Goal: Find specific page/section: Find specific page/section

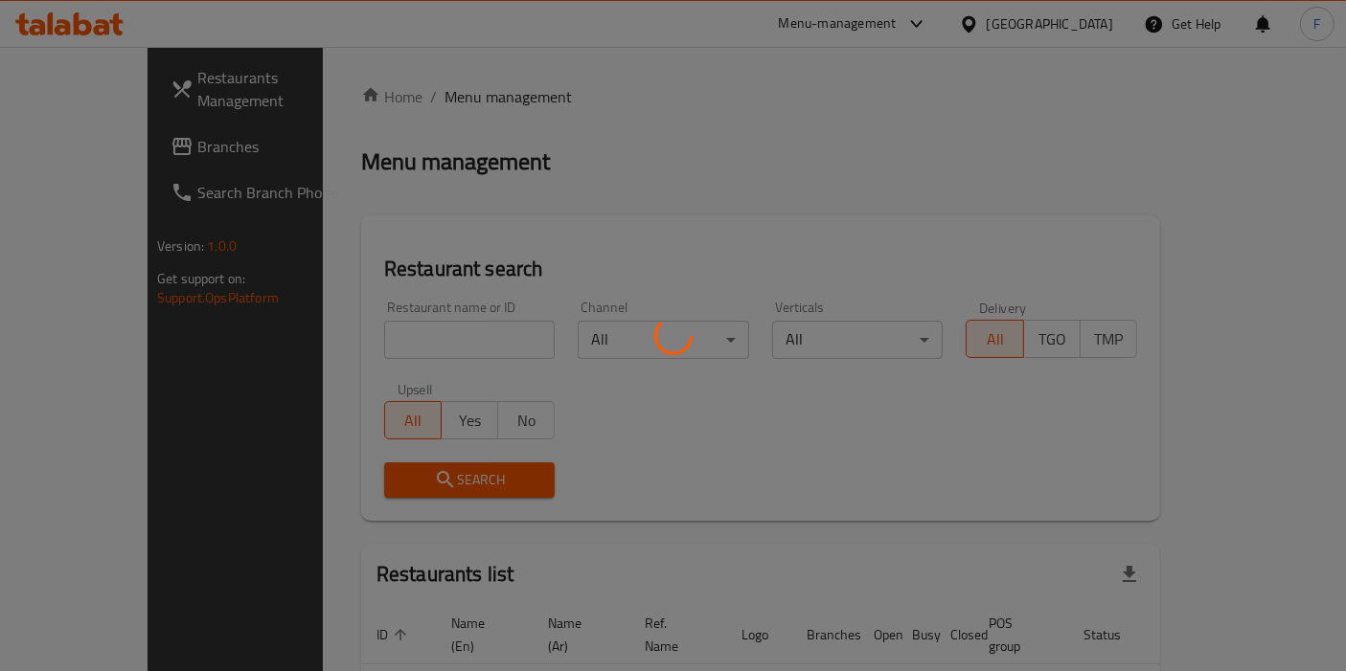
click at [394, 354] on div at bounding box center [673, 335] width 1346 height 671
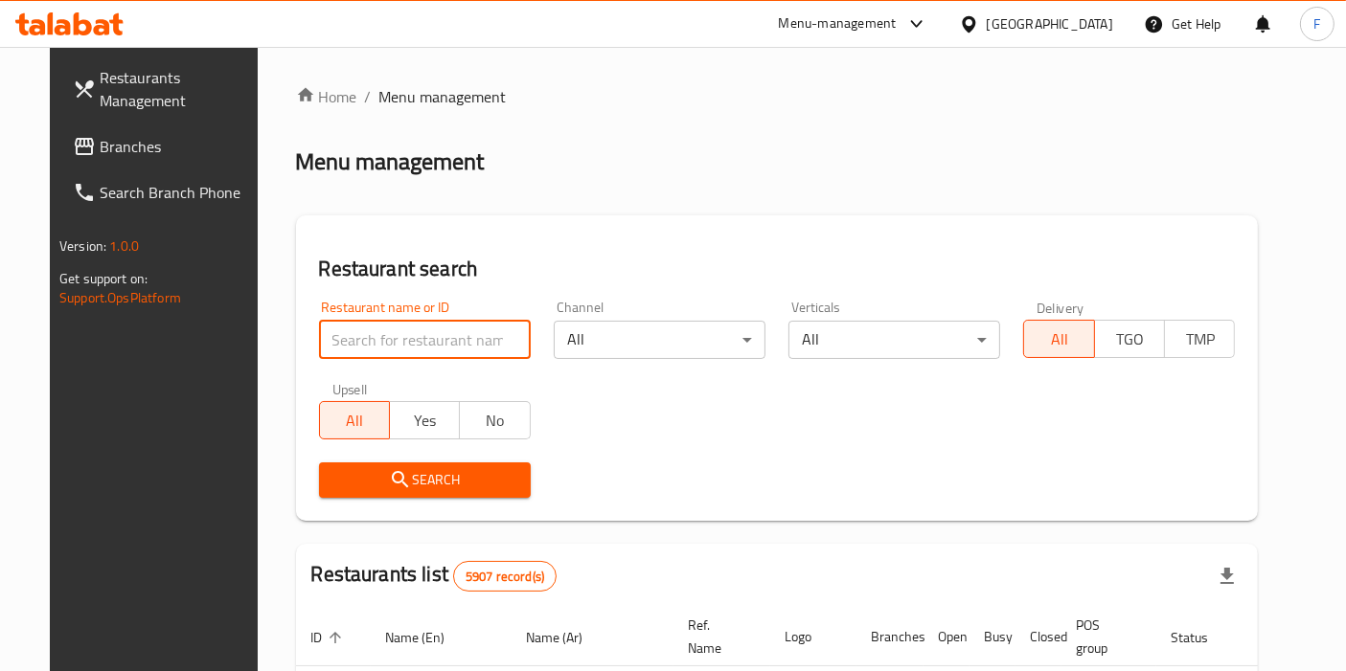
click at [374, 345] on input "search" at bounding box center [425, 340] width 212 height 38
type input "fresh spot"
click button "Search" at bounding box center [425, 480] width 212 height 35
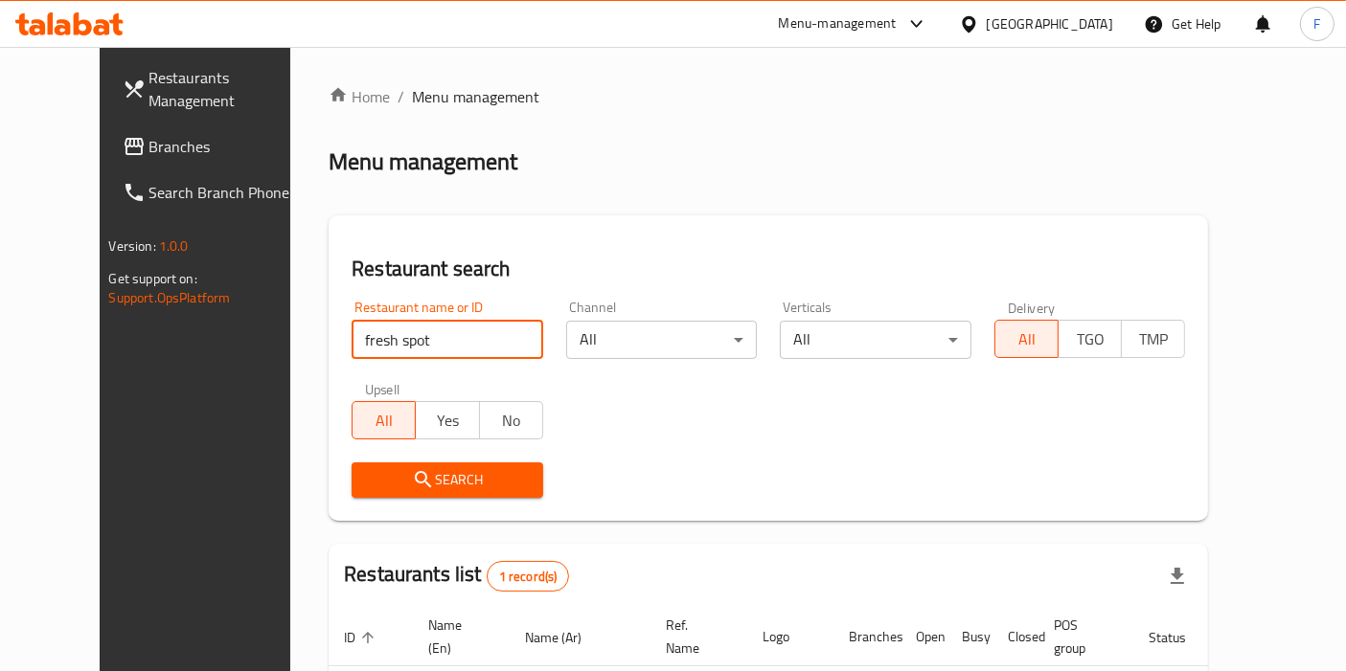
scroll to position [166, 0]
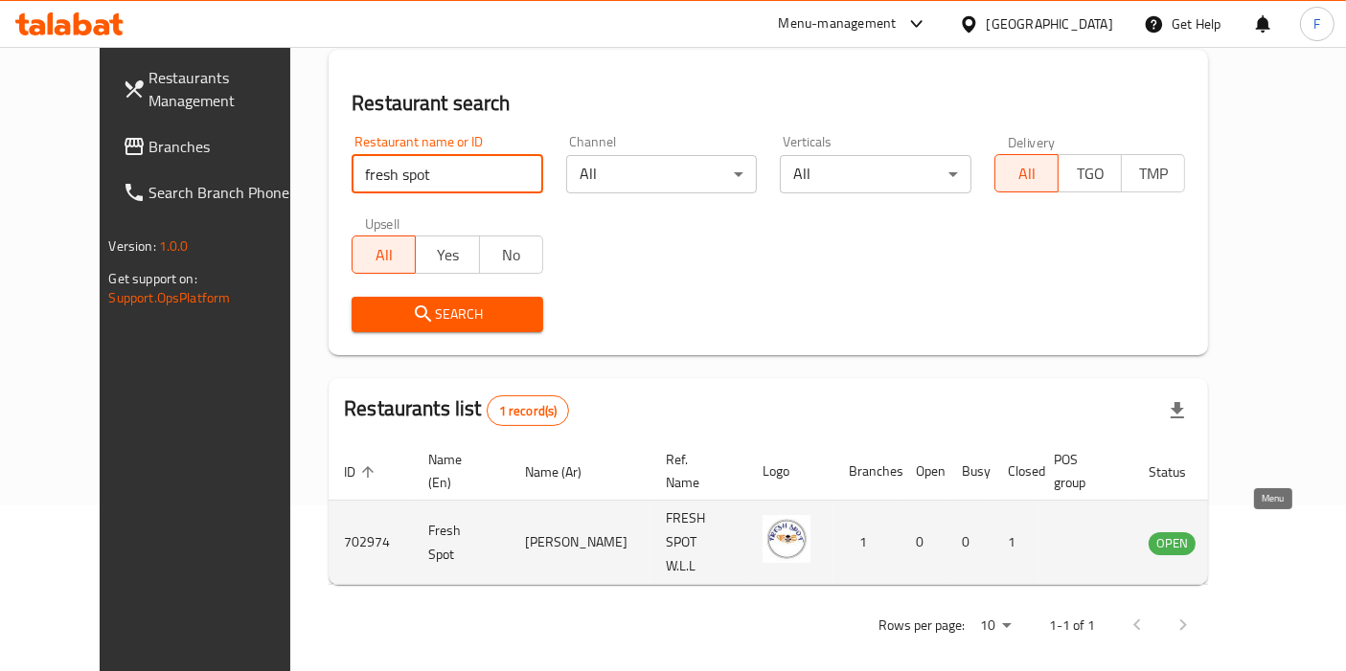
click at [1258, 535] on icon "enhanced table" at bounding box center [1260, 543] width 21 height 16
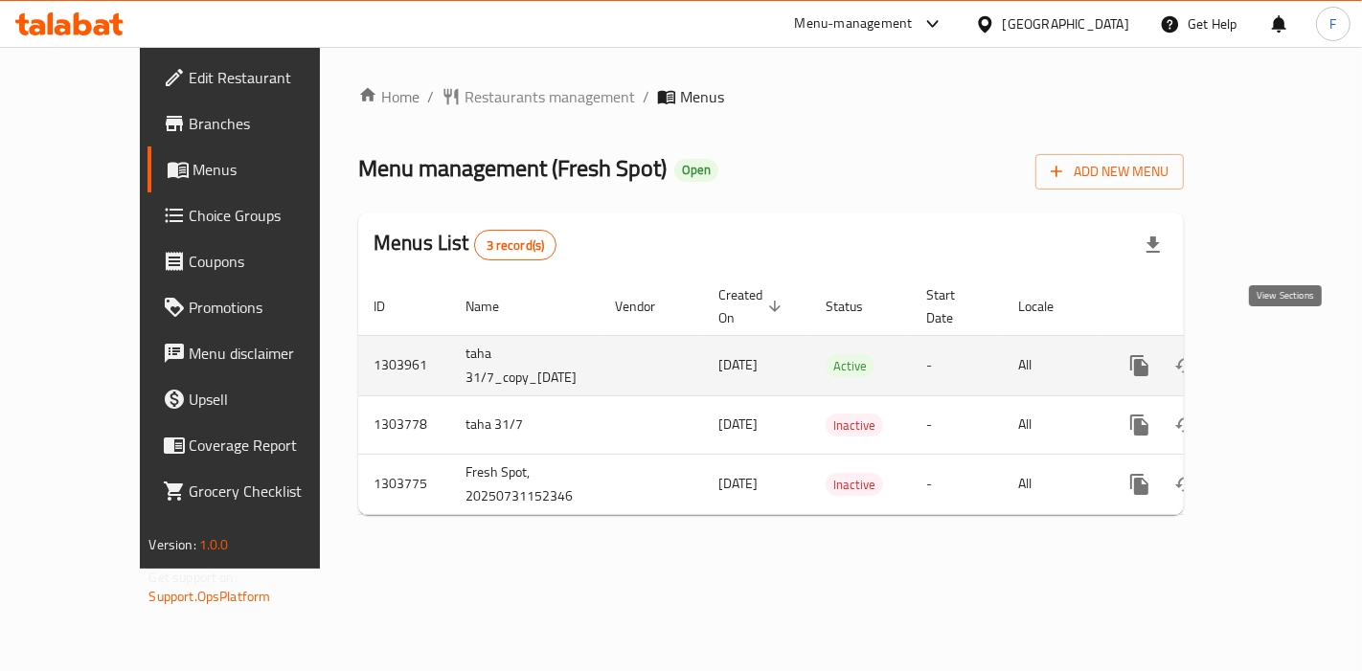
click at [1289, 354] on icon "enhanced table" at bounding box center [1277, 365] width 23 height 23
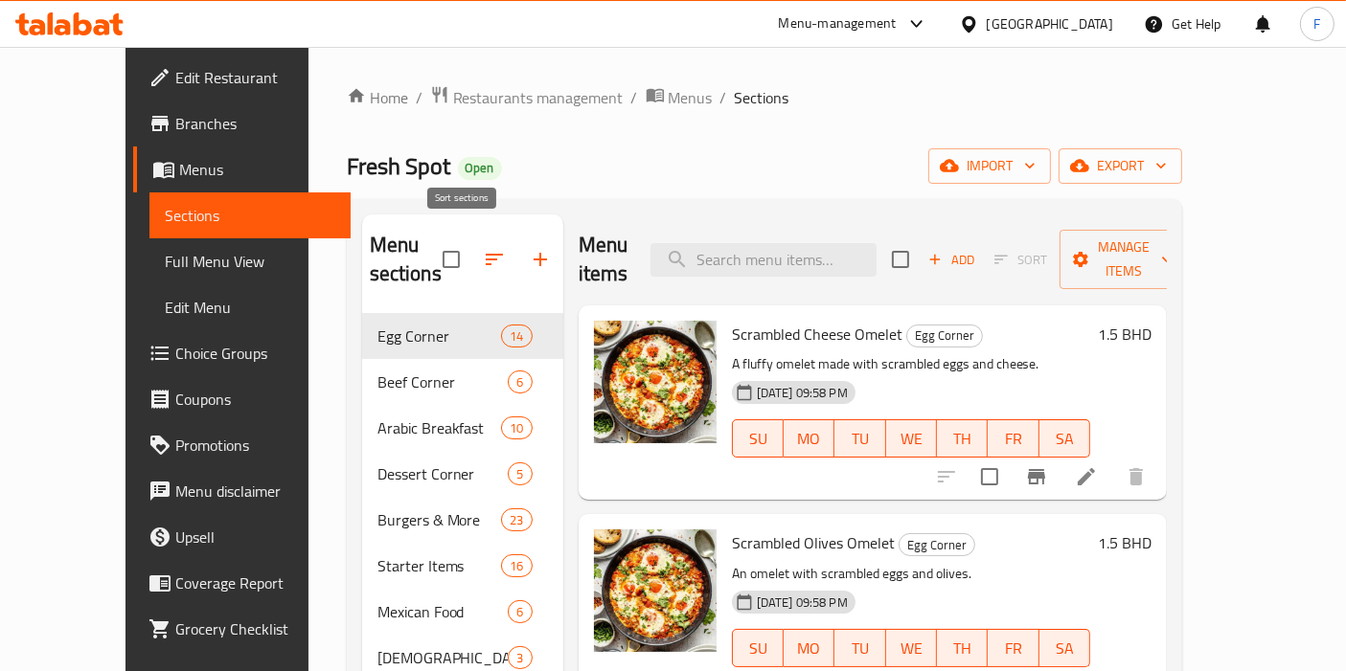
click at [471, 237] on button "button" at bounding box center [494, 260] width 46 height 46
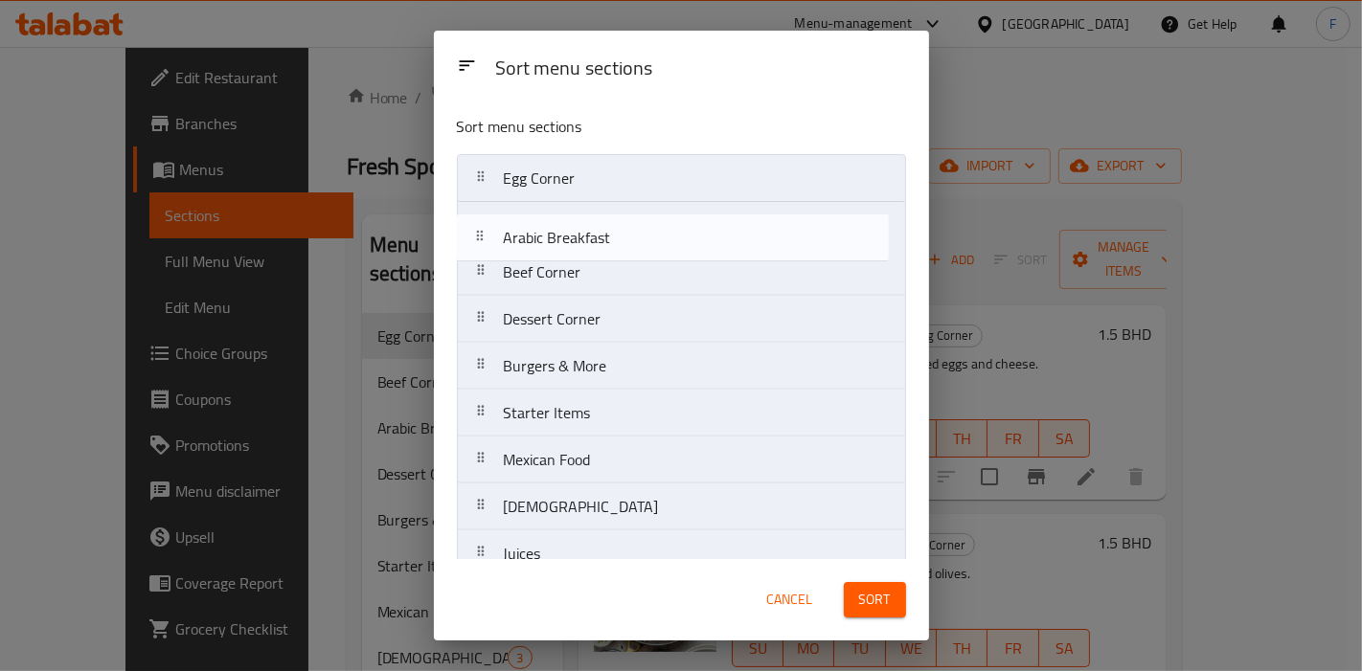
drag, startPoint x: 560, startPoint y: 283, endPoint x: 561, endPoint y: 222, distance: 60.4
click at [561, 222] on nav "Egg Corner Beef Corner Arabic Breakfast Dessert Corner Burgers & More Starter I…" at bounding box center [681, 577] width 449 height 847
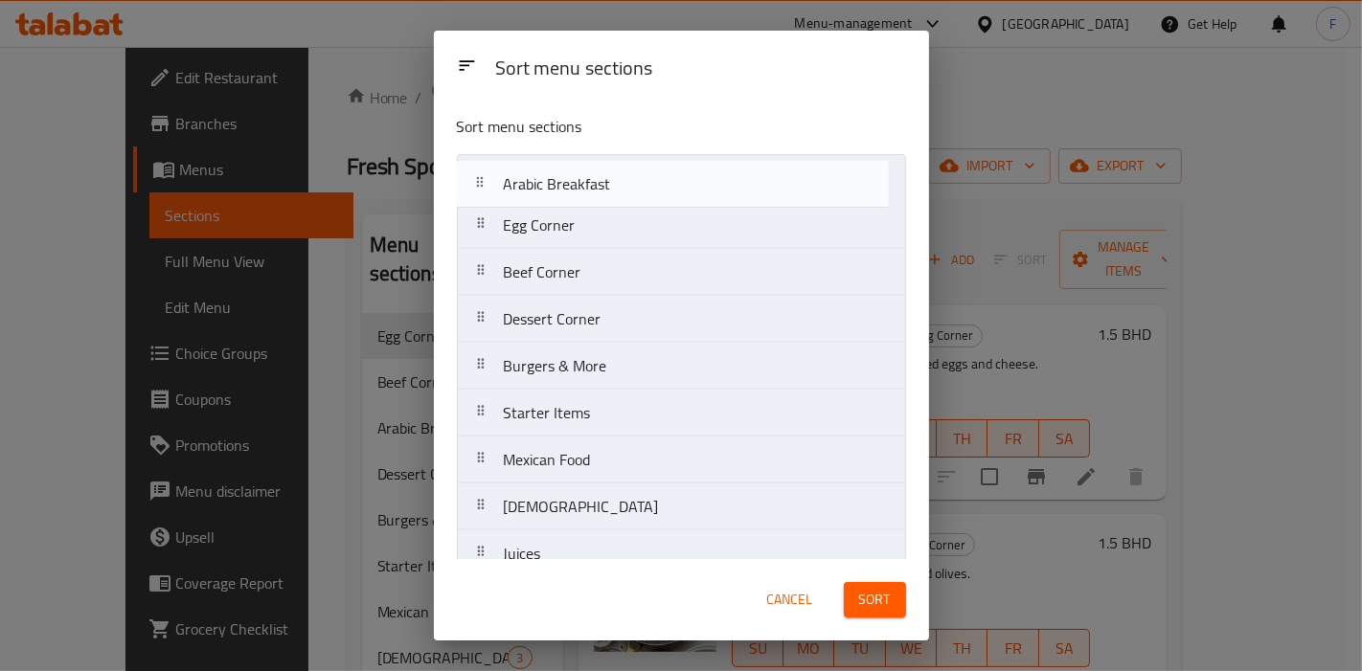
drag, startPoint x: 561, startPoint y: 222, endPoint x: 561, endPoint y: 173, distance: 48.9
click at [561, 173] on nav "Egg Corner Arabic Breakfast Beef Corner Dessert Corner Burgers & More Starter I…" at bounding box center [681, 577] width 449 height 847
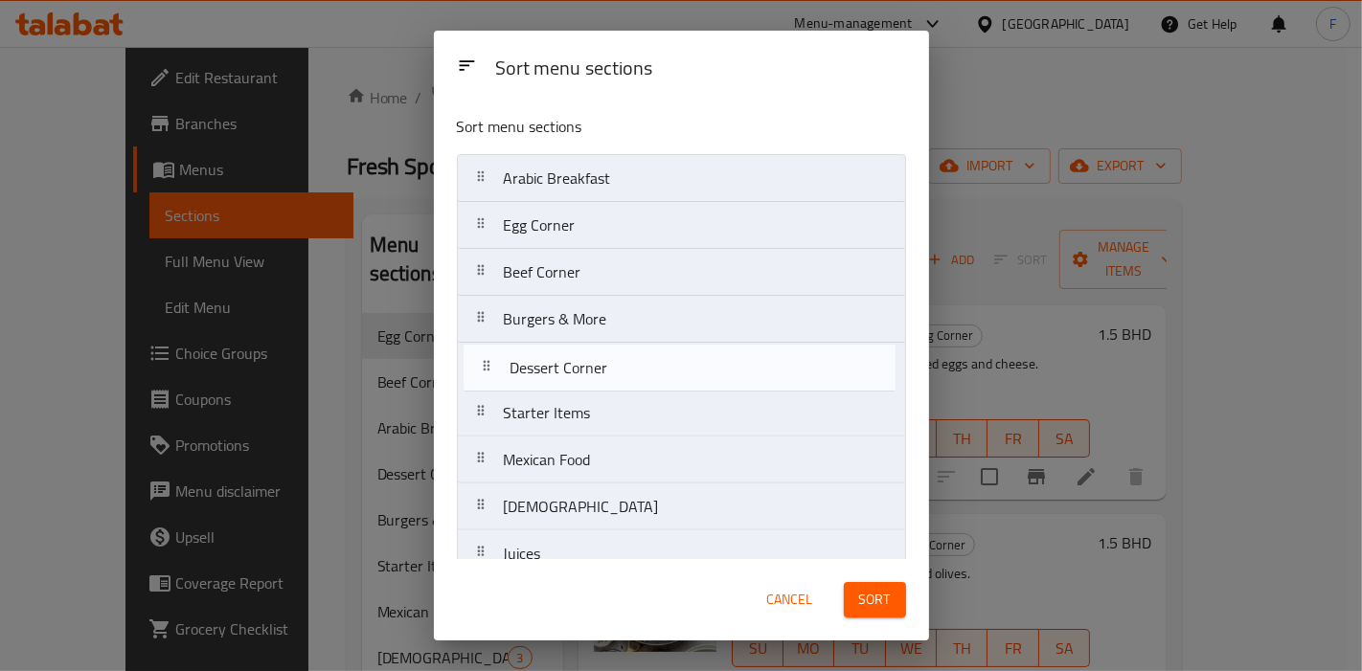
drag, startPoint x: 566, startPoint y: 325, endPoint x: 573, endPoint y: 387, distance: 62.6
click at [573, 387] on nav "Arabic Breakfast Egg Corner Beef Corner Dessert Corner Burgers & More Starter I…" at bounding box center [681, 577] width 449 height 847
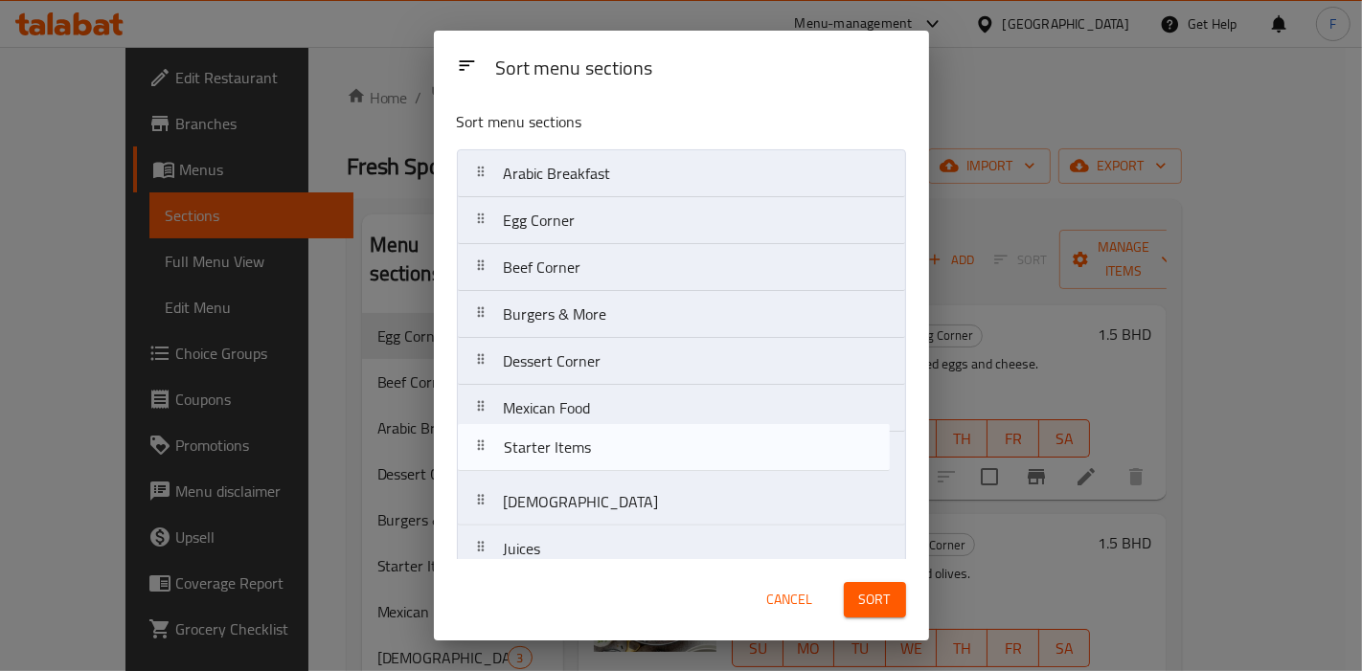
click at [575, 429] on nav "Arabic Breakfast Egg Corner Beef Corner Burgers & More Dessert Corner Starter I…" at bounding box center [681, 572] width 449 height 847
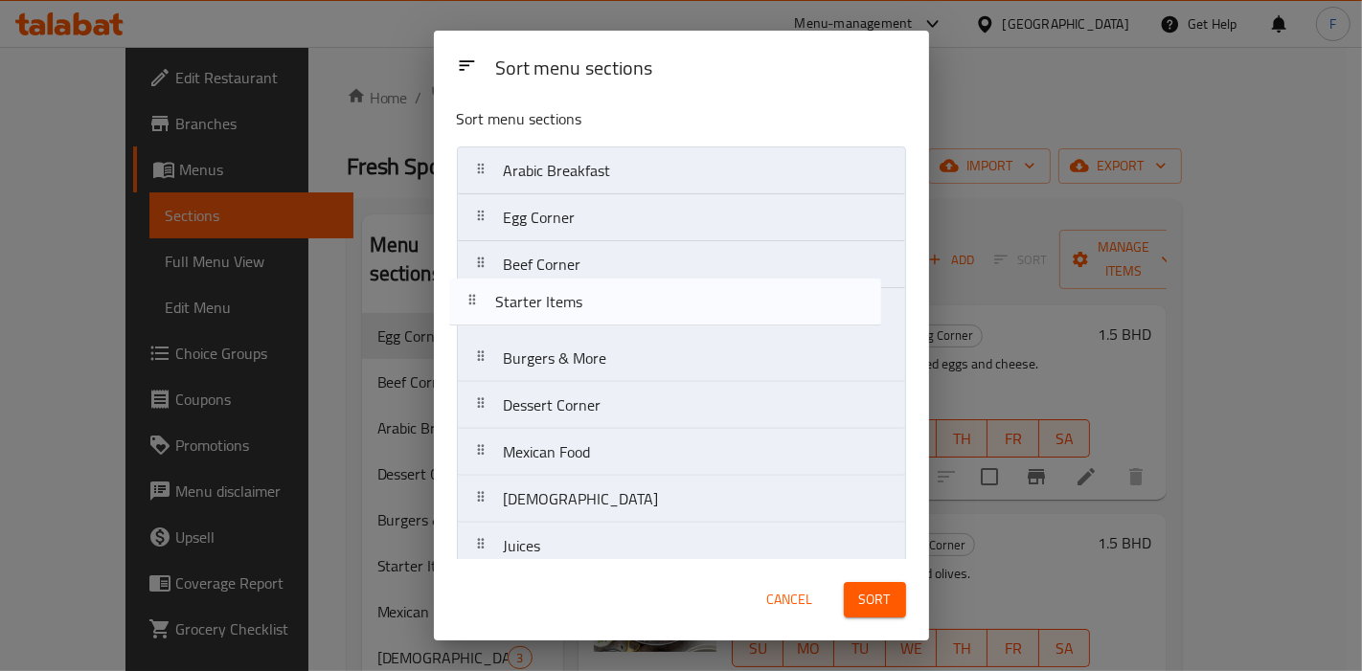
drag, startPoint x: 549, startPoint y: 453, endPoint x: 548, endPoint y: 289, distance: 163.8
click at [548, 289] on nav "Arabic Breakfast Egg Corner Beef Corner Burgers & More Dessert Corner Mexican F…" at bounding box center [681, 570] width 449 height 847
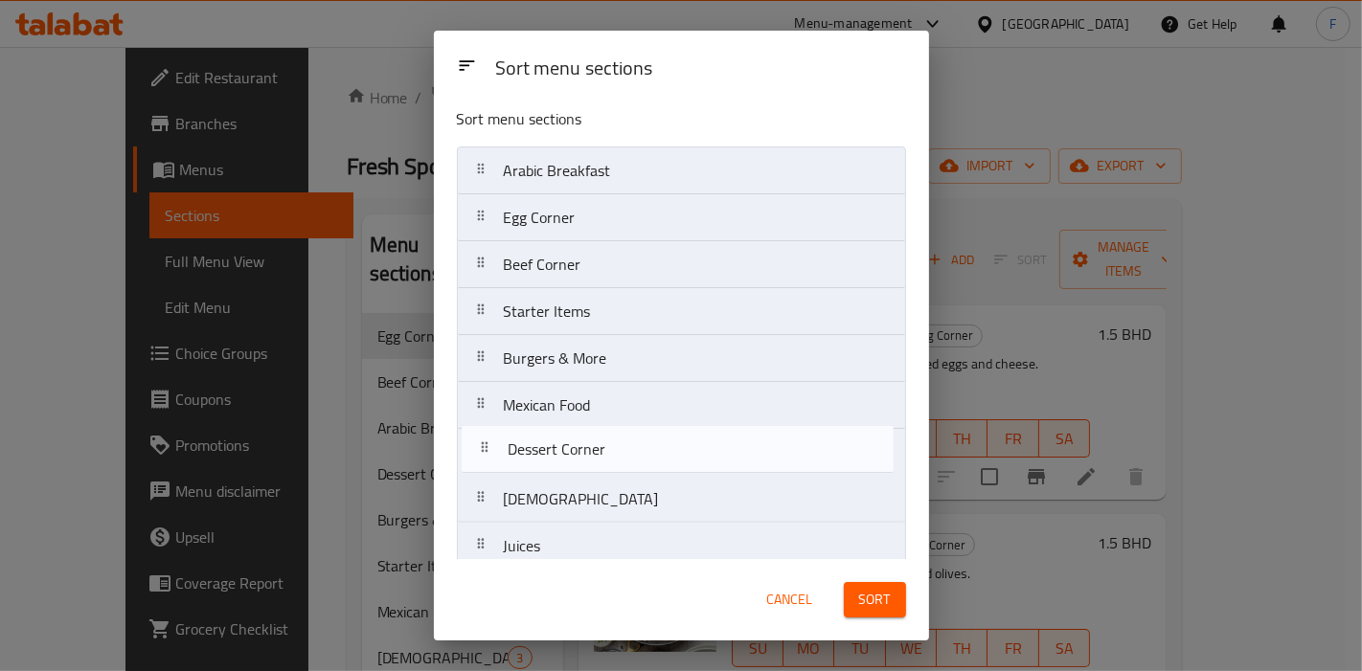
drag, startPoint x: 572, startPoint y: 421, endPoint x: 577, endPoint y: 480, distance: 58.6
click at [577, 480] on nav "Arabic Breakfast Egg Corner Beef Corner Starter Items Burgers & More Dessert Co…" at bounding box center [681, 570] width 449 height 847
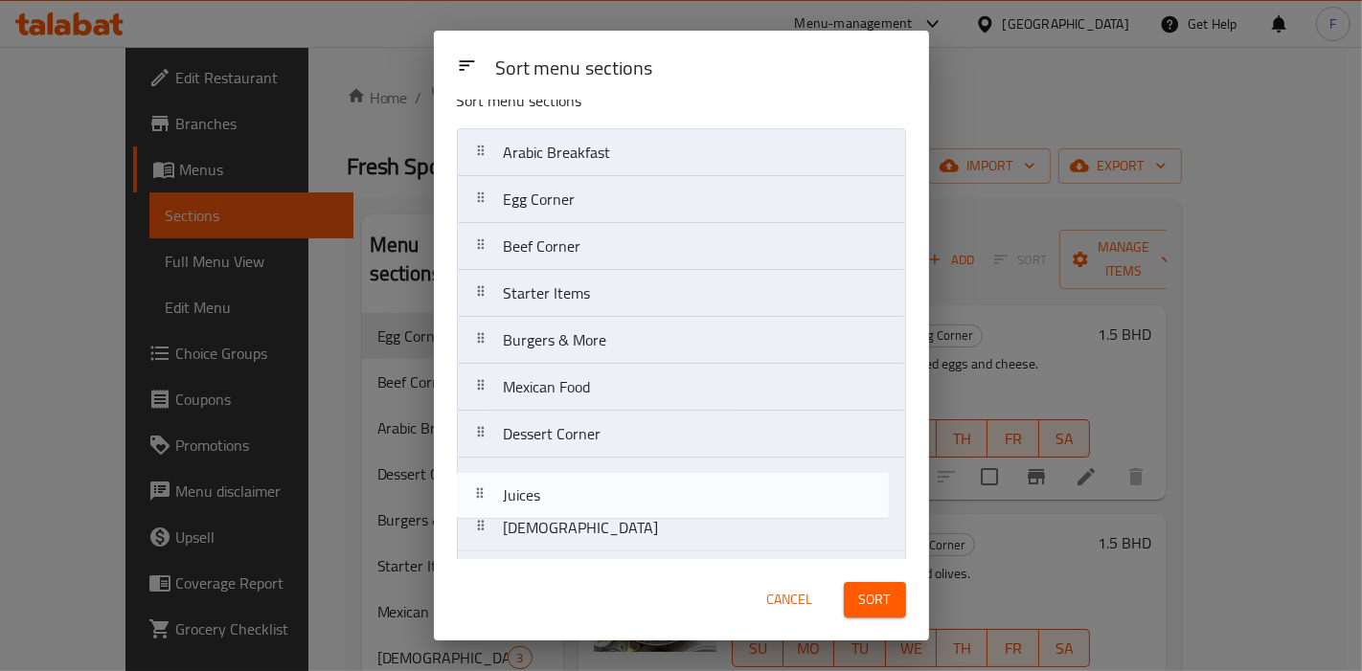
drag, startPoint x: 566, startPoint y: 518, endPoint x: 566, endPoint y: 460, distance: 58.4
click at [566, 460] on nav "Arabic Breakfast Egg Corner Beef Corner Starter Items Burgers & More Mexican Fo…" at bounding box center [681, 551] width 449 height 847
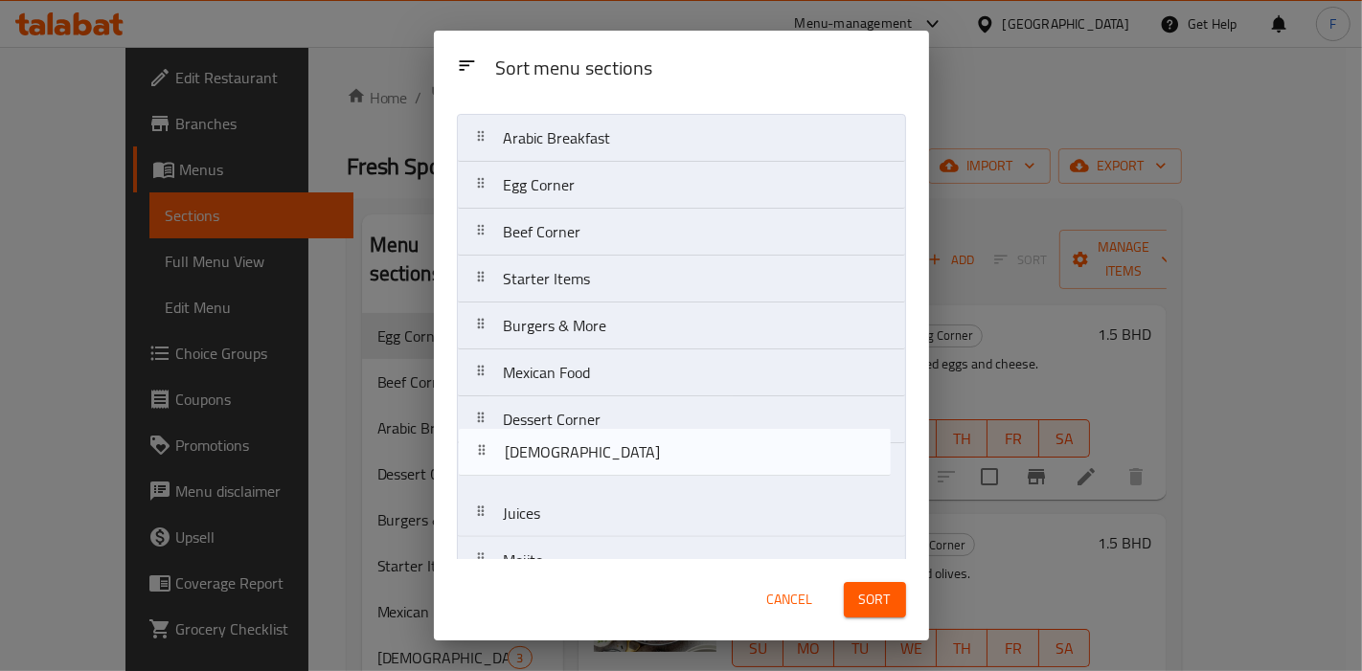
scroll to position [46, 0]
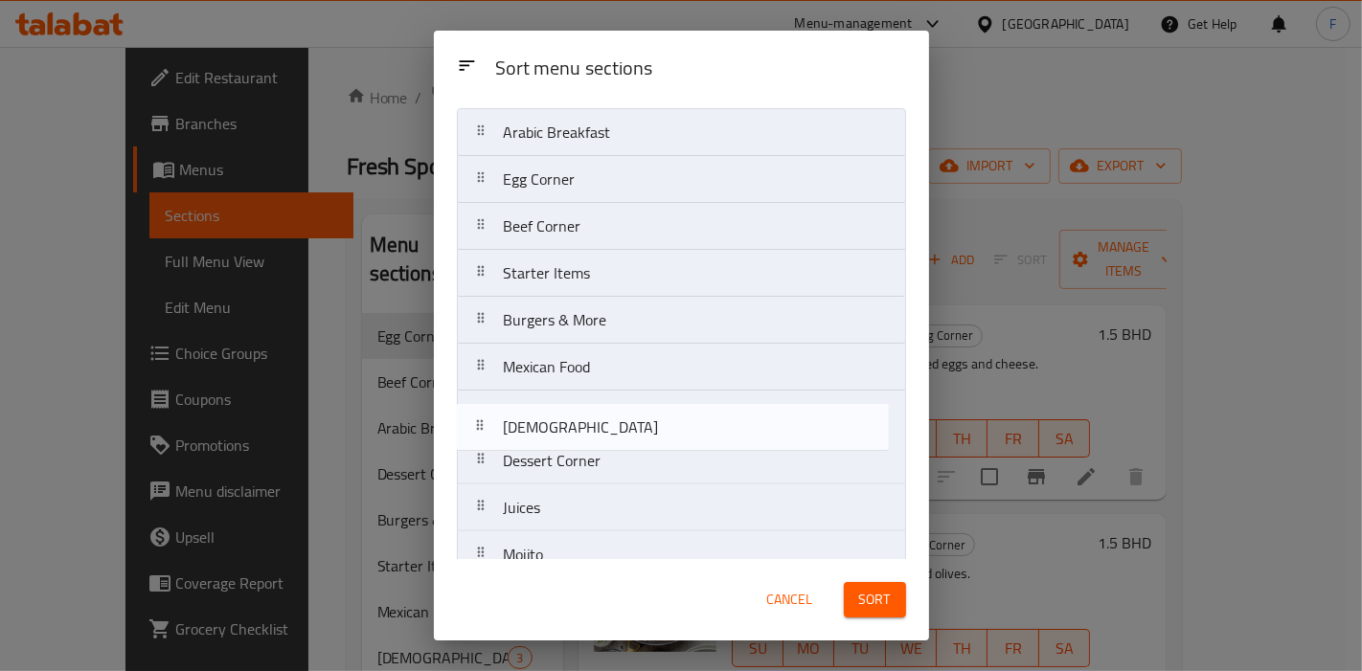
drag, startPoint x: 535, startPoint y: 529, endPoint x: 535, endPoint y: 400, distance: 128.4
click at [535, 400] on nav "Arabic Breakfast Egg Corner Beef Corner Starter Items Burgers & More Mexican Fo…" at bounding box center [681, 531] width 449 height 847
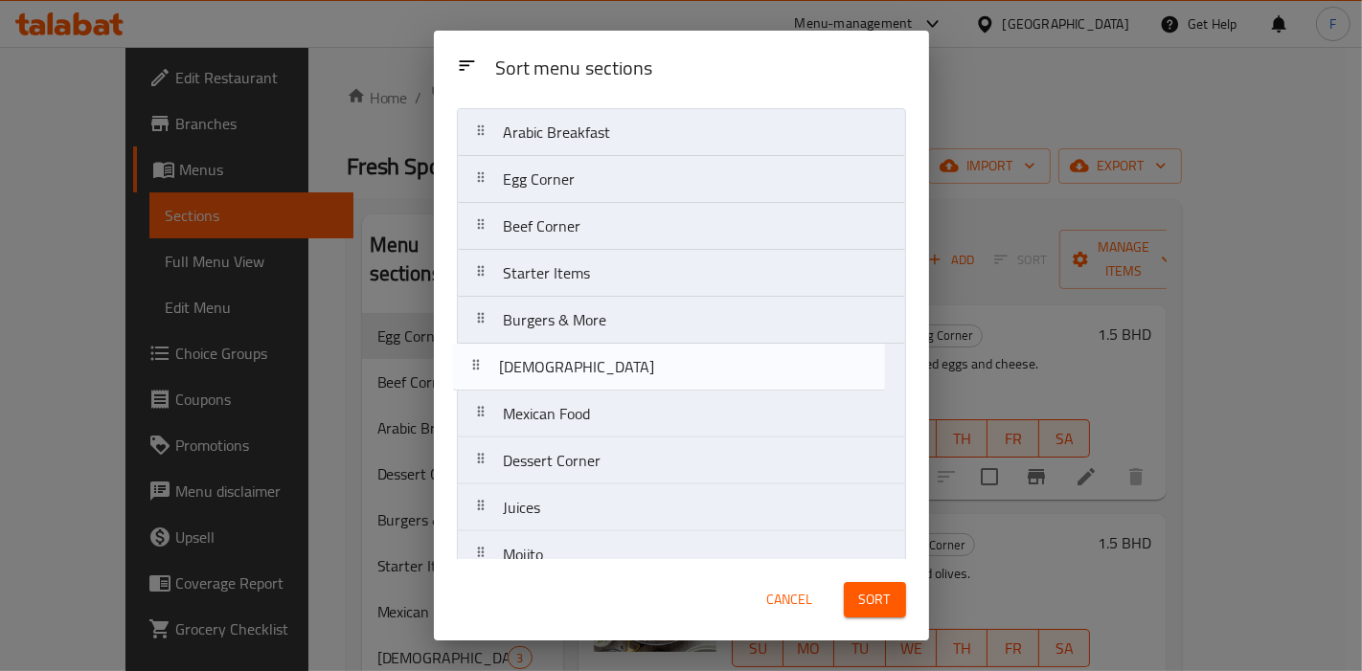
drag, startPoint x: 546, startPoint y: 414, endPoint x: 541, endPoint y: 361, distance: 52.9
click at [541, 361] on nav "Arabic Breakfast Egg Corner Beef Corner Starter Items Burgers & More Mexican Fo…" at bounding box center [681, 531] width 449 height 847
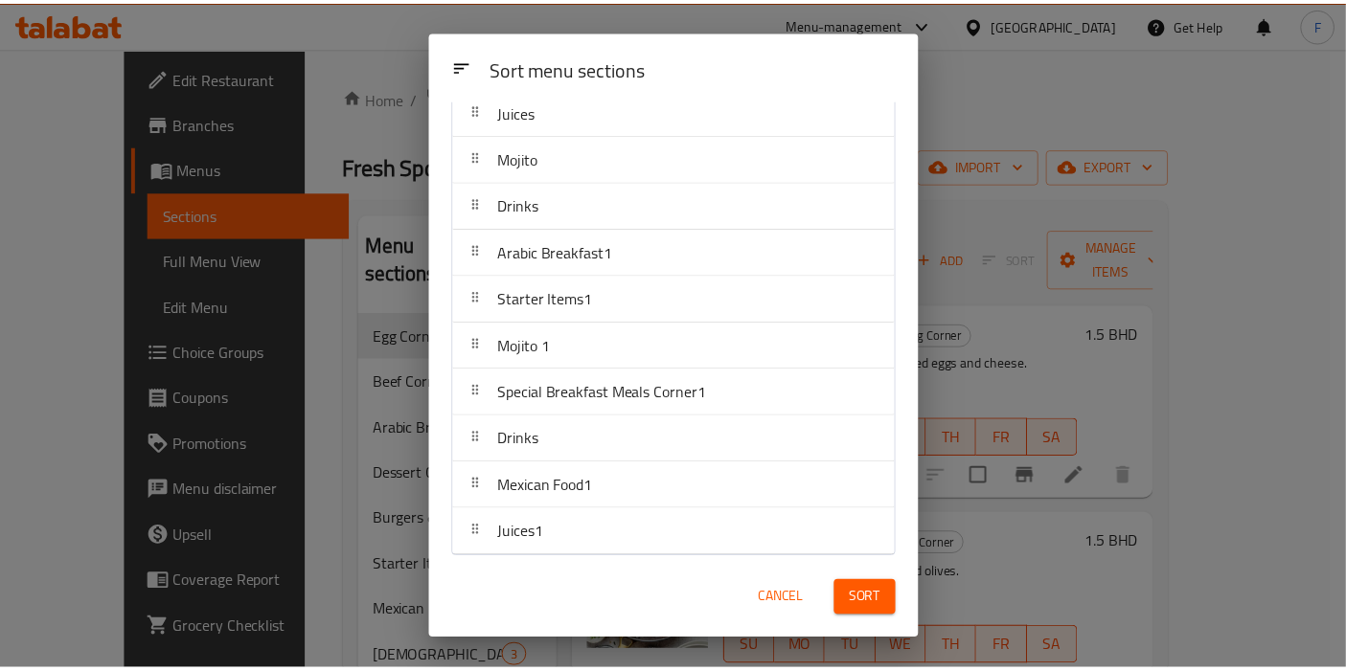
scroll to position [0, 0]
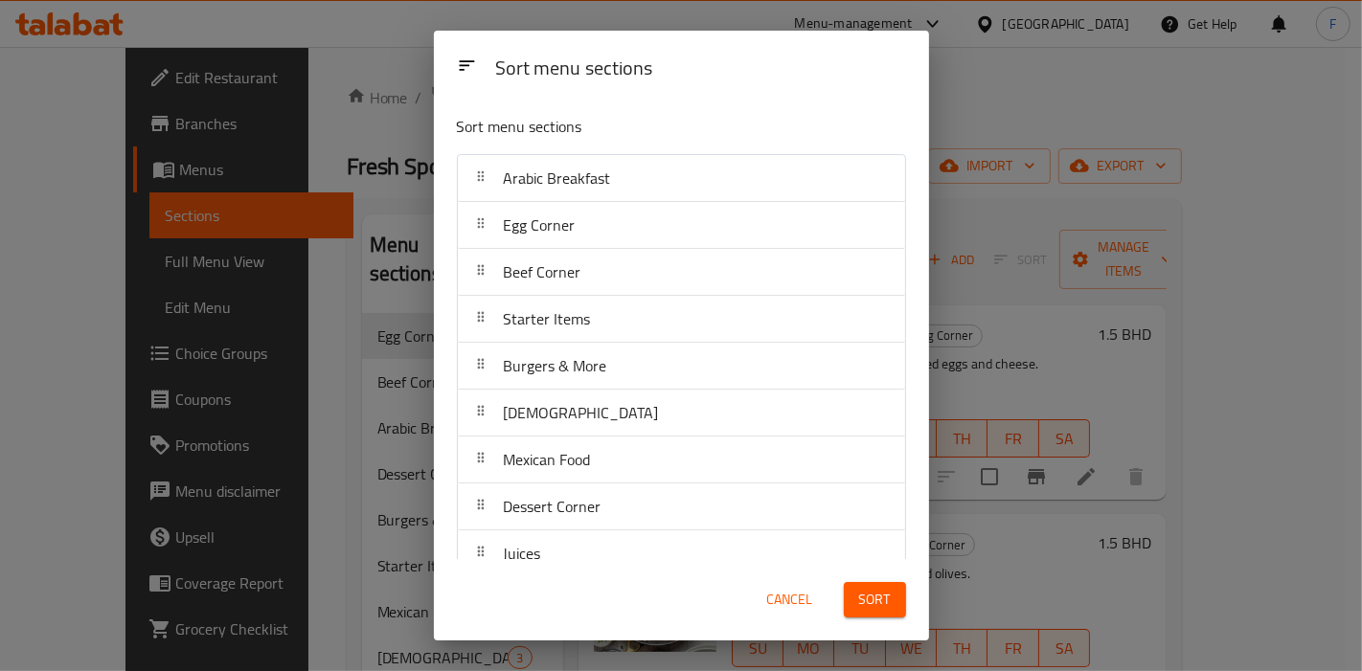
click at [885, 595] on span "Sort" at bounding box center [875, 600] width 32 height 24
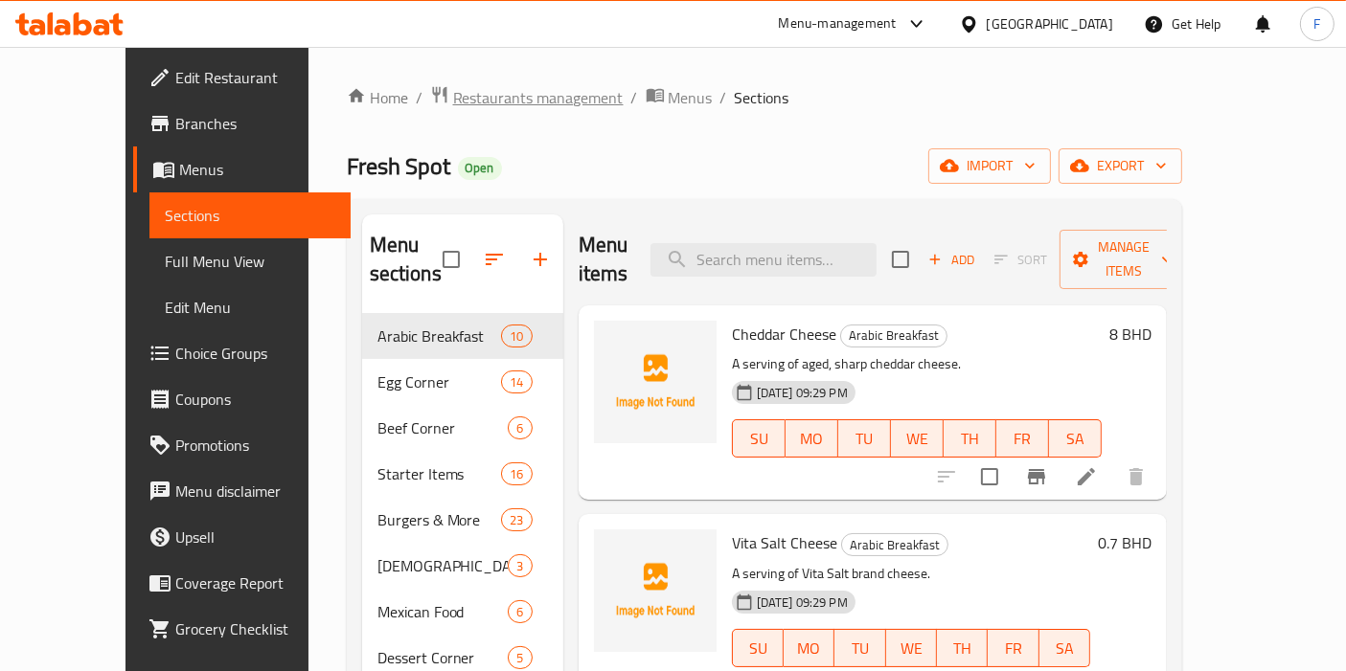
click at [462, 102] on span "Restaurants management" at bounding box center [538, 97] width 171 height 23
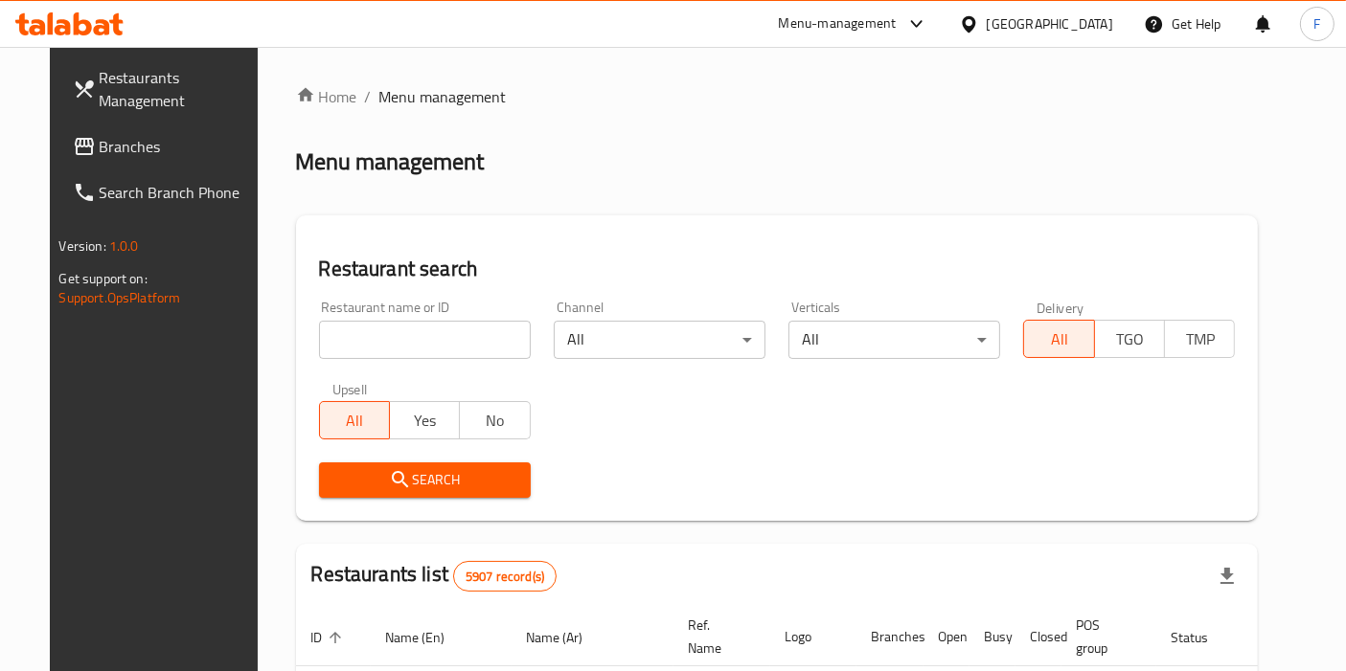
click at [415, 335] on input "search" at bounding box center [425, 340] width 212 height 38
type input "fresh spot"
click at [402, 471] on span "Search" at bounding box center [424, 480] width 181 height 24
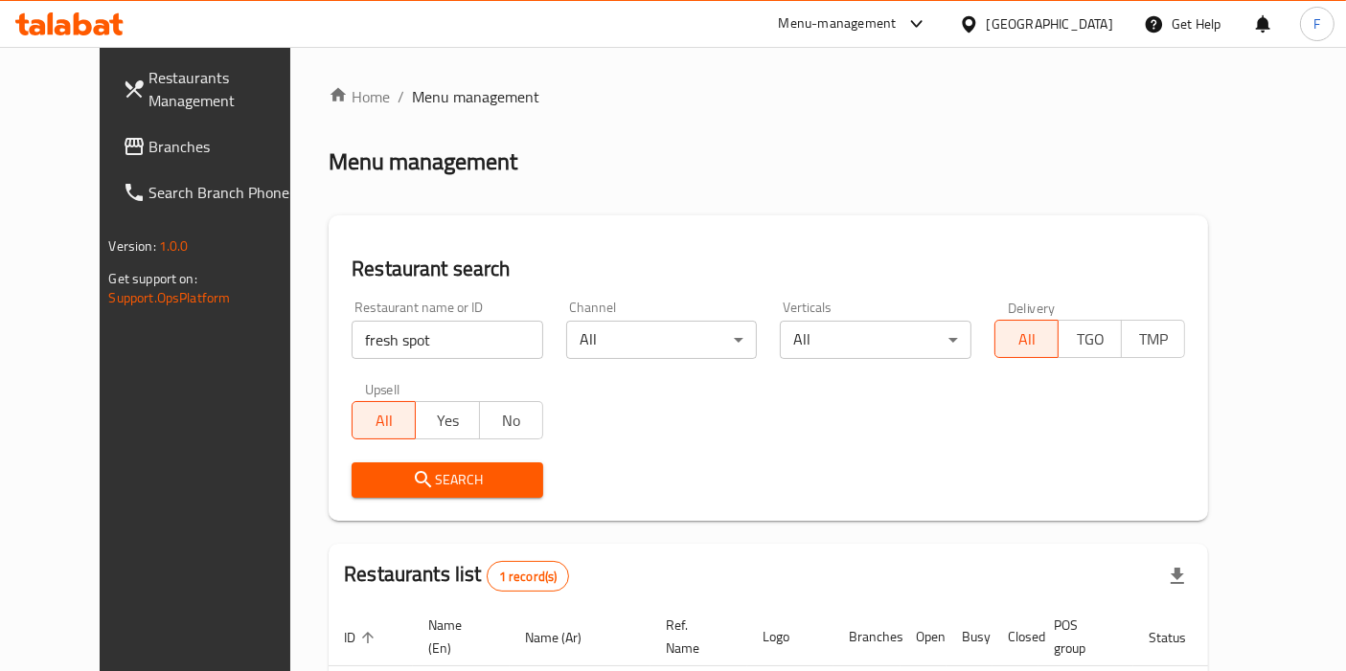
click at [402, 471] on span "Search" at bounding box center [447, 480] width 161 height 24
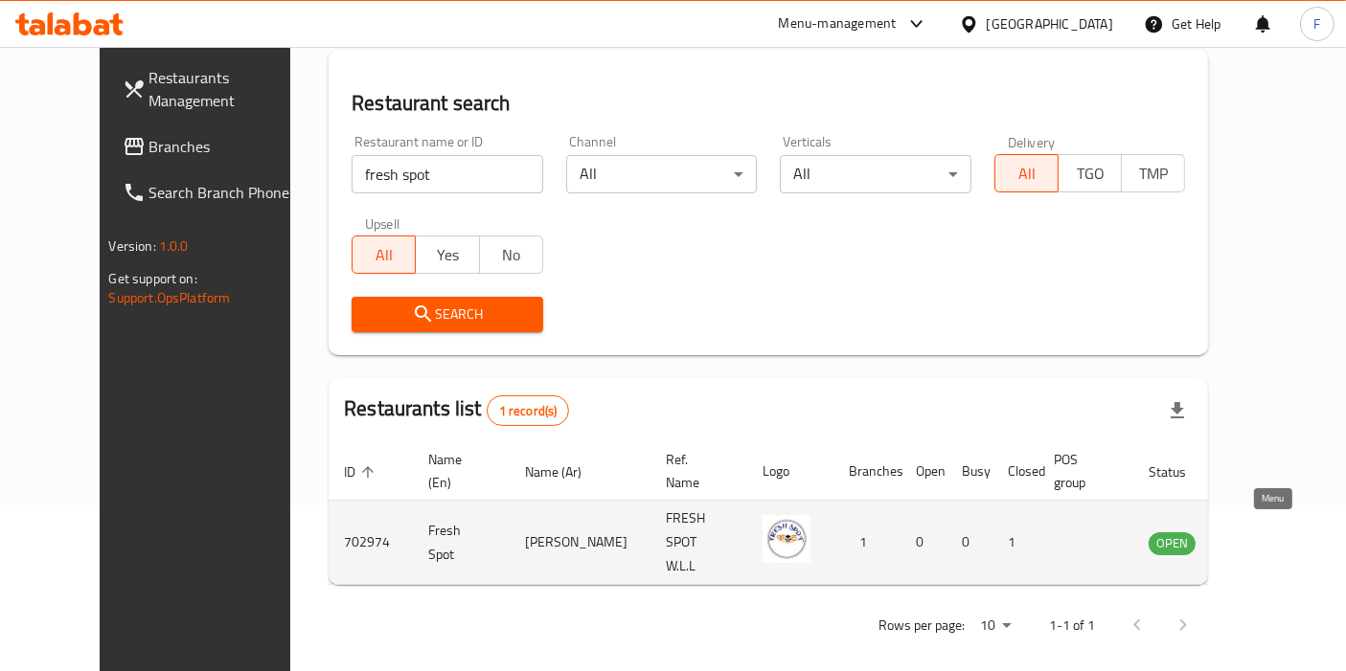
click at [1264, 535] on icon "enhanced table" at bounding box center [1260, 543] width 21 height 16
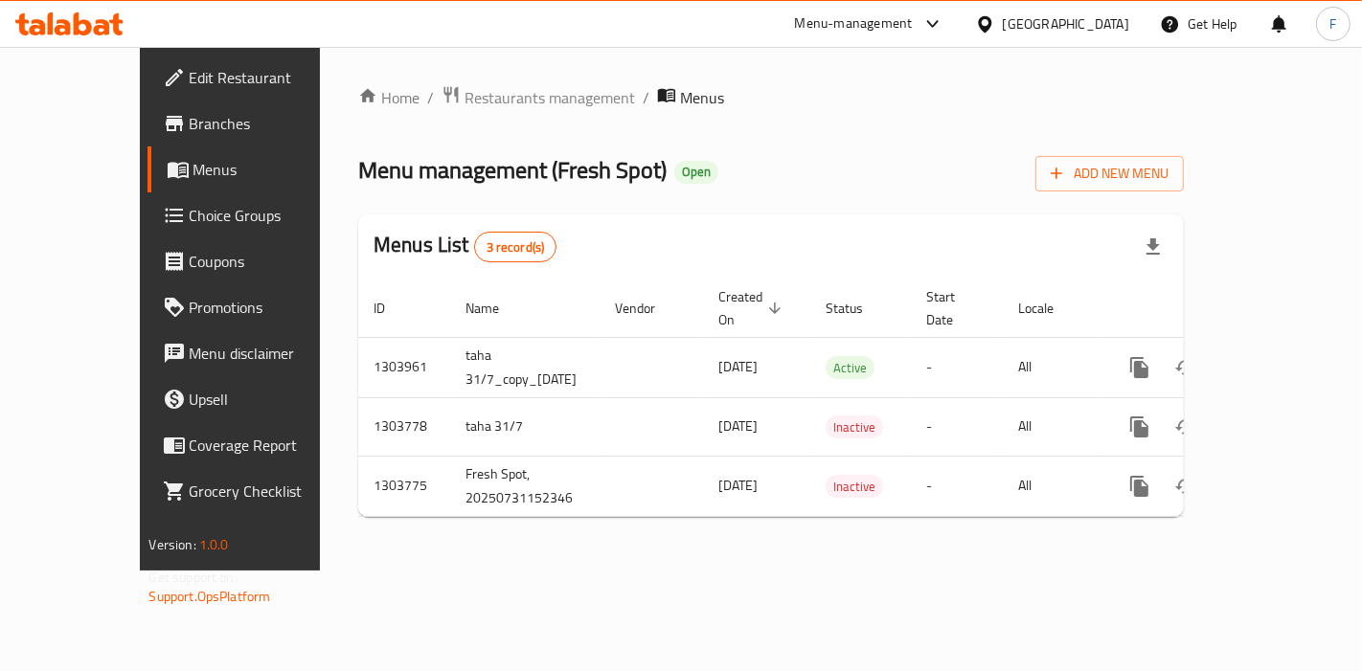
click at [190, 131] on span "Branches" at bounding box center [271, 123] width 162 height 23
